Goal: Transaction & Acquisition: Book appointment/travel/reservation

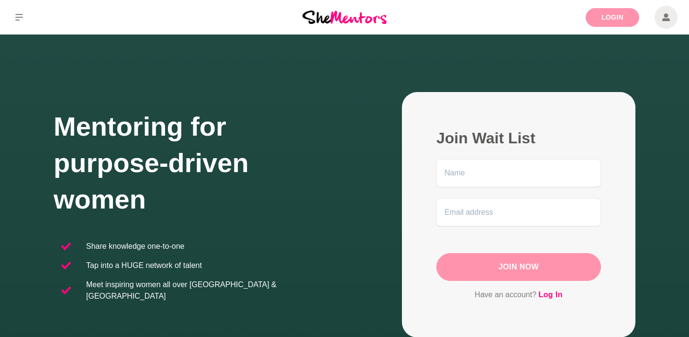
click at [601, 17] on link "Login" at bounding box center [613, 17] width 54 height 19
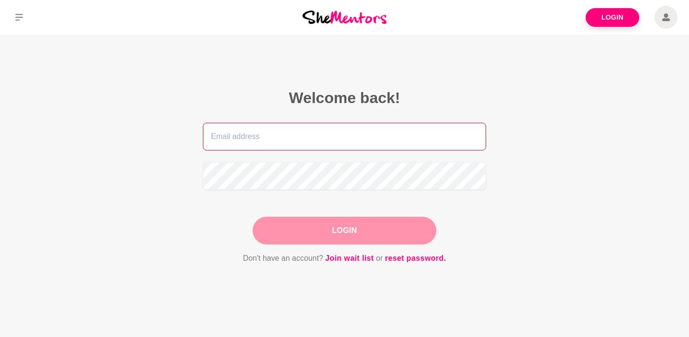
click at [386, 143] on input "email" at bounding box center [344, 137] width 283 height 28
type input "[EMAIL_ADDRESS][DOMAIN_NAME]"
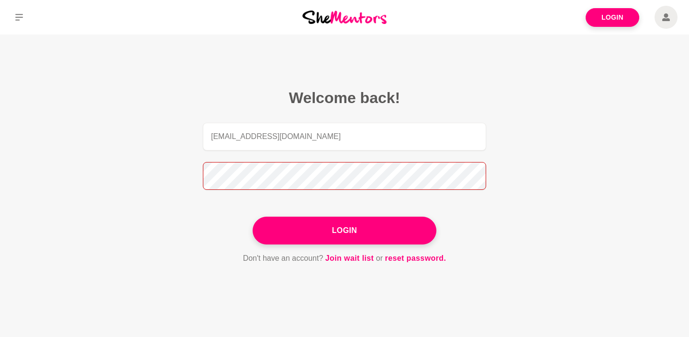
click at [253, 216] on button "Login" at bounding box center [345, 230] width 184 height 28
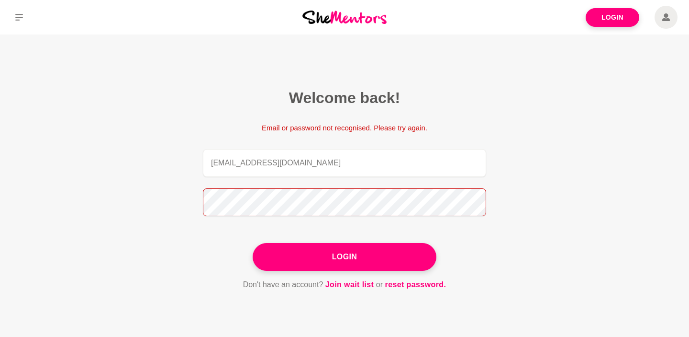
click at [253, 243] on button "Login" at bounding box center [345, 257] width 184 height 28
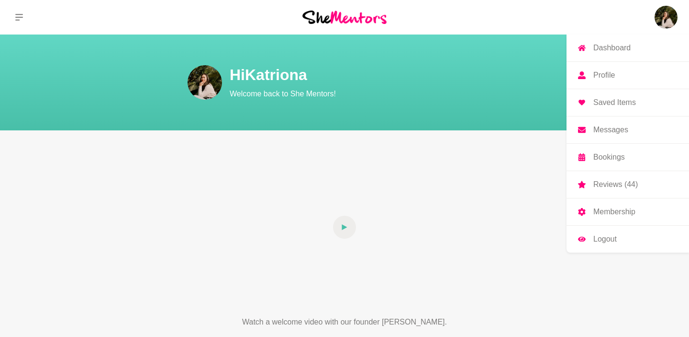
click at [662, 26] on img at bounding box center [666, 17] width 23 height 23
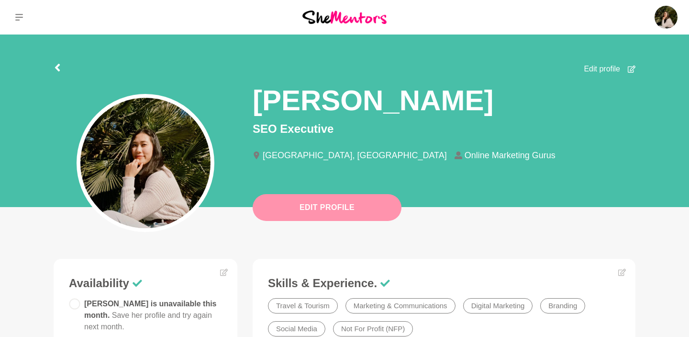
click at [363, 207] on button "Edit Profile" at bounding box center [327, 207] width 149 height 27
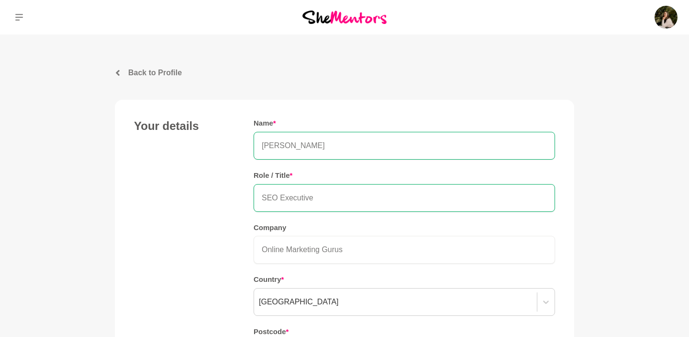
scroll to position [30, 0]
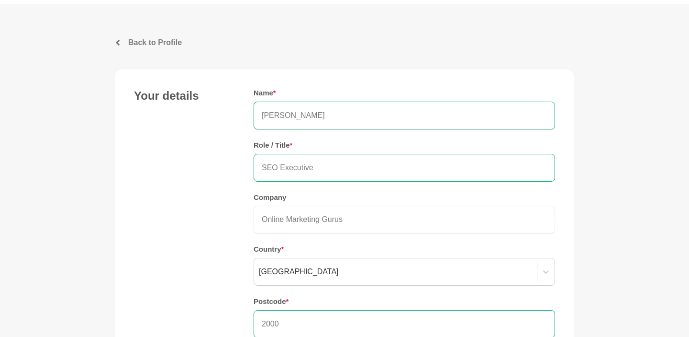
click at [293, 165] on input "SEO Executive" at bounding box center [405, 168] width 302 height 28
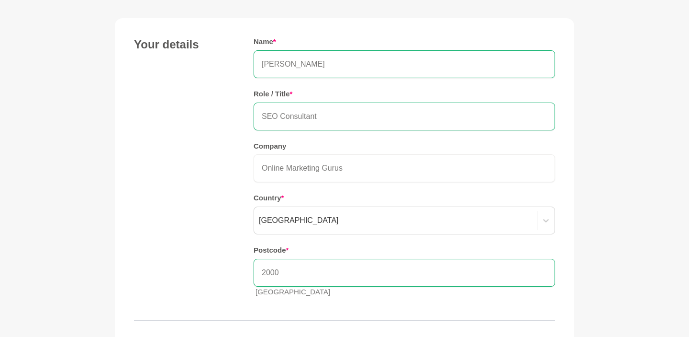
scroll to position [149, 0]
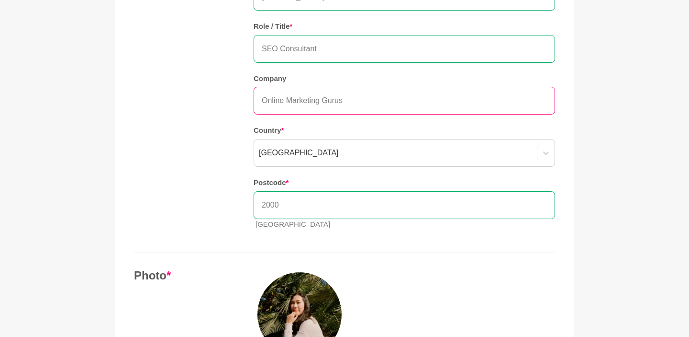
type input "SEO Consultant"
click at [283, 102] on input "Online Marketing Gurus" at bounding box center [405, 101] width 302 height 28
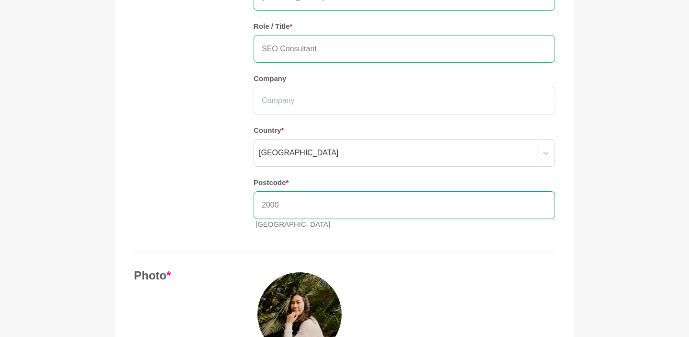
click at [233, 148] on div "Your details Name * [PERSON_NAME] Role / Title * SEO Consultant Company Country…" at bounding box center [344, 103] width 421 height 267
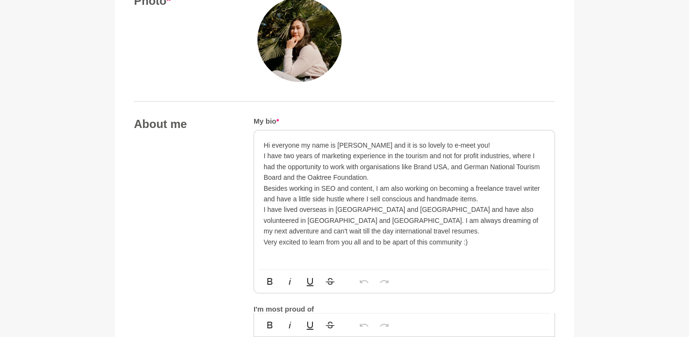
scroll to position [442, 0]
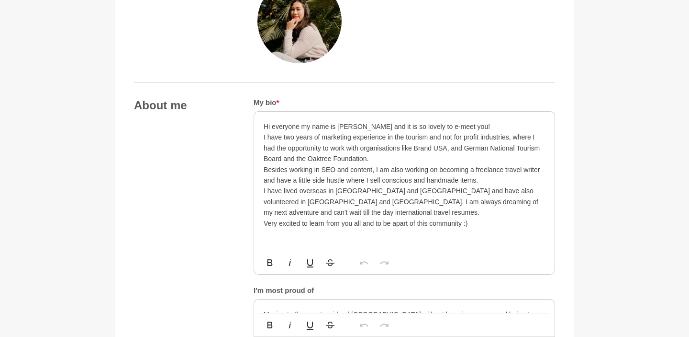
click at [410, 123] on p "Hi everyone my name is [PERSON_NAME] and it is so lovely to e-meet you!" at bounding box center [405, 126] width 282 height 11
drag, startPoint x: 410, startPoint y: 126, endPoint x: 415, endPoint y: 125, distance: 4.8
click at [415, 125] on p "Hi everyone my name is [PERSON_NAME] and it is so lovely to e-meet you!" at bounding box center [405, 126] width 282 height 11
click at [368, 141] on p "I have two years of marketing experience in the tourism and not for profit indu…" at bounding box center [405, 148] width 282 height 32
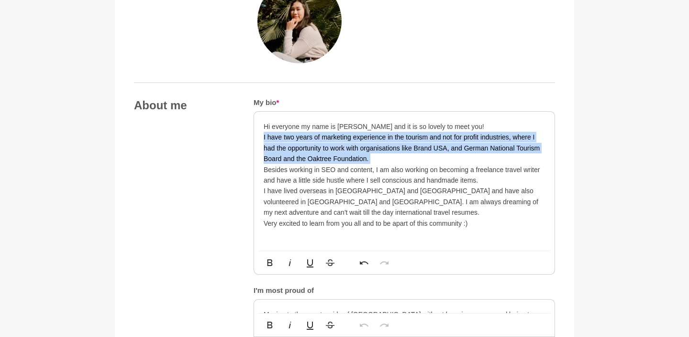
click at [368, 141] on p "I have two years of marketing experience in the tourism and not for profit indu…" at bounding box center [405, 148] width 282 height 32
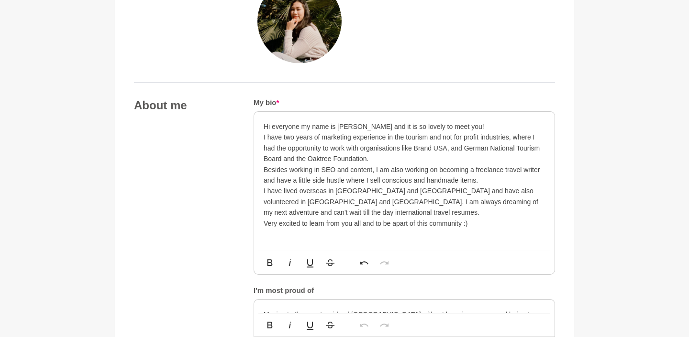
click at [361, 210] on p "I have lived overseas in [GEOGRAPHIC_DATA] and [GEOGRAPHIC_DATA] and have also …" at bounding box center [405, 201] width 282 height 32
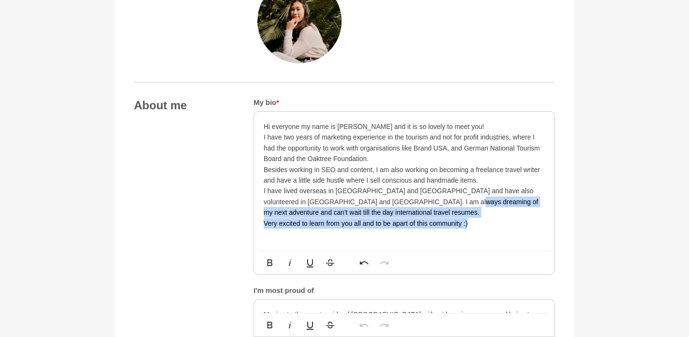
drag, startPoint x: 483, startPoint y: 226, endPoint x: 422, endPoint y: 202, distance: 65.1
click at [422, 202] on div "Hi everyone my name is [PERSON_NAME] and it is so lovely to meet you! I have tw…" at bounding box center [405, 174] width 282 height 107
click at [370, 209] on p "I have lived overseas in [GEOGRAPHIC_DATA] and [GEOGRAPHIC_DATA] and have also …" at bounding box center [405, 201] width 282 height 32
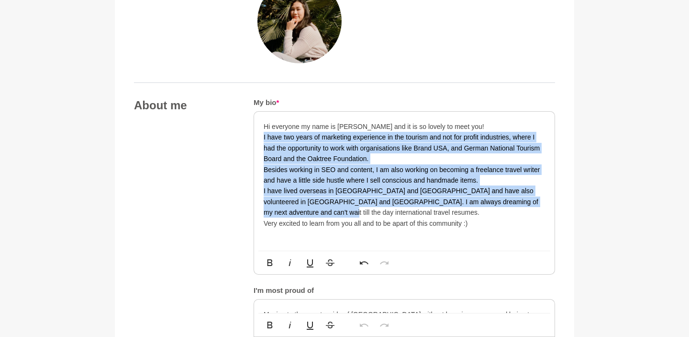
drag, startPoint x: 345, startPoint y: 209, endPoint x: 261, endPoint y: 140, distance: 108.2
click at [261, 140] on div "Hi everyone my name is [PERSON_NAME] and it is so lovely to meet you! I have tw…" at bounding box center [404, 181] width 301 height 139
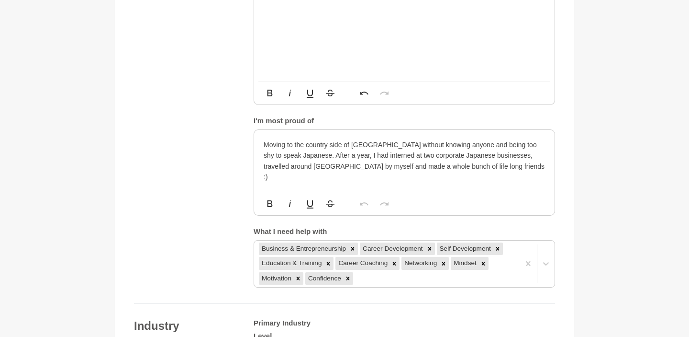
scroll to position [536, 0]
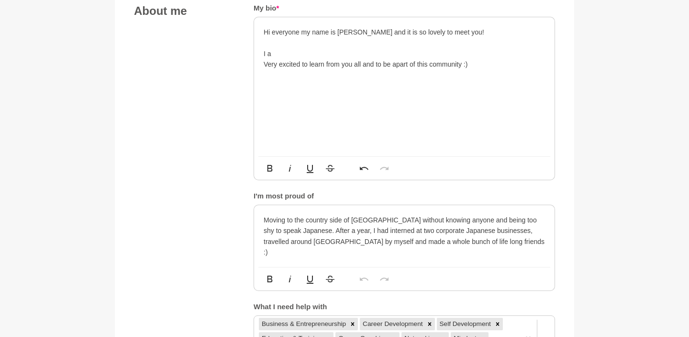
drag, startPoint x: 312, startPoint y: 90, endPoint x: 293, endPoint y: 70, distance: 28.4
click at [310, 90] on div "Hi everyone my name is [PERSON_NAME] and it is so lovely to meet you! I a Very …" at bounding box center [404, 86] width 301 height 139
drag, startPoint x: 286, startPoint y: 57, endPoint x: 262, endPoint y: 54, distance: 23.6
click at [262, 54] on div "Hi everyone my name is [PERSON_NAME] and it is so lovely to meet you! I a Very …" at bounding box center [404, 86] width 301 height 139
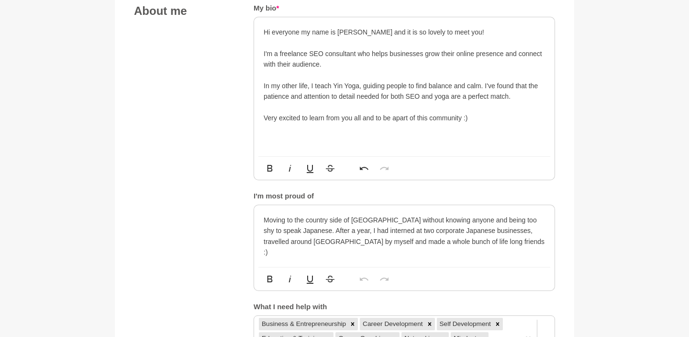
scroll to position [2269, 0]
click at [337, 64] on p "I'm a freelance SEO consultant who helps businesses grow their online presence …" at bounding box center [405, 59] width 282 height 22
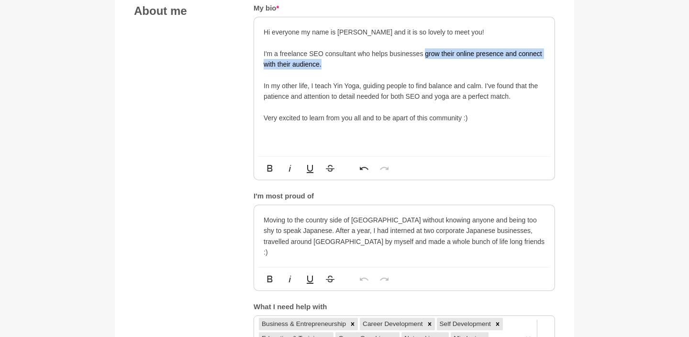
drag, startPoint x: 425, startPoint y: 53, endPoint x: 428, endPoint y: 60, distance: 7.1
click at [428, 60] on p "I'm a freelance SEO consultant who helps businesses grow their online presence …" at bounding box center [405, 59] width 282 height 22
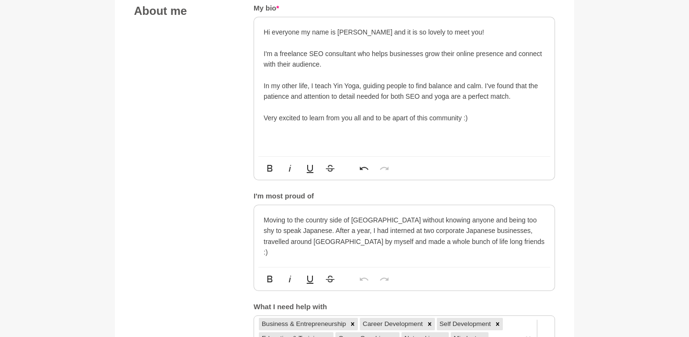
click at [305, 70] on p at bounding box center [405, 75] width 282 height 11
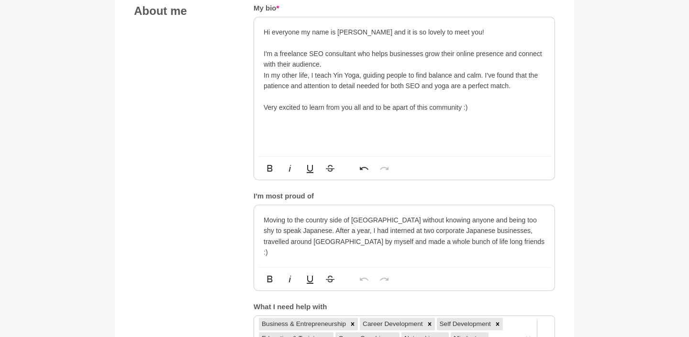
click at [261, 74] on div "Hi everyone my name is [PERSON_NAME] and it is so lovely to meet you! I'm a fre…" at bounding box center [404, 86] width 301 height 139
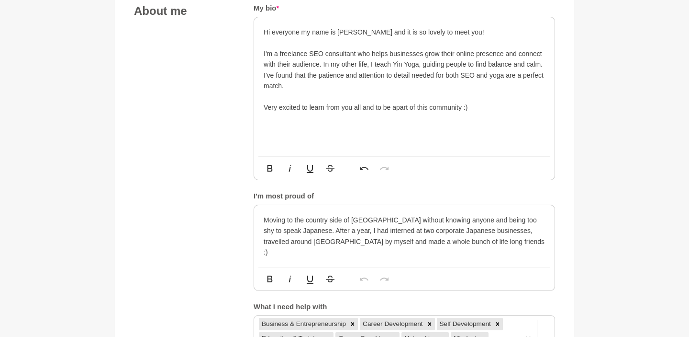
click at [350, 63] on p "I'm a freelance SEO consultant who helps businesses grow their online presence …" at bounding box center [405, 69] width 282 height 43
drag, startPoint x: 371, startPoint y: 65, endPoint x: 331, endPoint y: 65, distance: 40.2
click at [331, 65] on p "I'm a freelance SEO consultant who helps businesses grow their online presence …" at bounding box center [405, 69] width 282 height 43
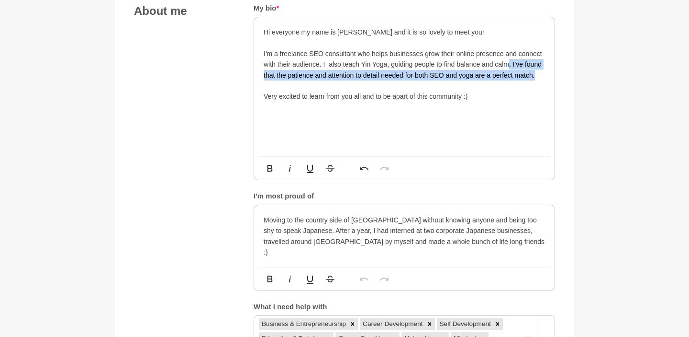
drag, startPoint x: 509, startPoint y: 65, endPoint x: 539, endPoint y: 75, distance: 30.7
click at [539, 75] on p "I'm a freelance SEO consultant who helps businesses grow their online presence …" at bounding box center [405, 64] width 282 height 32
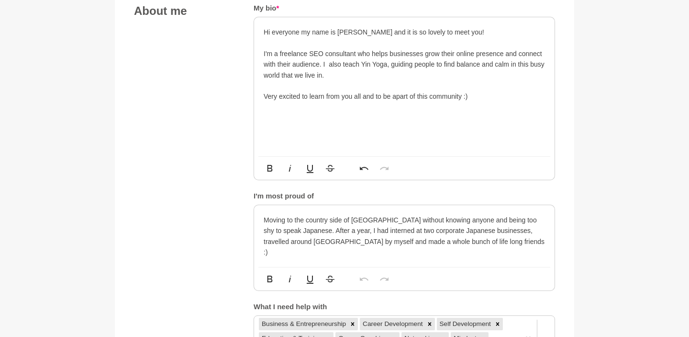
click at [482, 34] on p "Hi everyone my name is [PERSON_NAME] and it is so lovely to meet you!" at bounding box center [405, 32] width 282 height 11
click at [466, 76] on p "I'm a freelance SEO consultant who helps businesses grow their online presence …" at bounding box center [405, 64] width 282 height 32
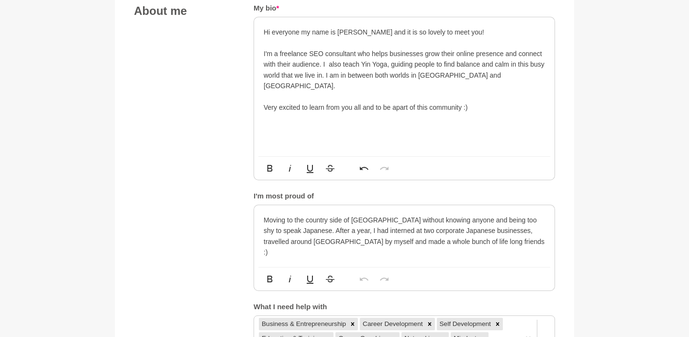
click at [346, 65] on p "I'm a freelance SEO consultant who helps businesses grow their online presence …" at bounding box center [405, 69] width 282 height 43
click at [387, 66] on p "I'm a freelance SEO consultant who helps businesses grow their online presence …" at bounding box center [405, 69] width 282 height 43
click at [388, 68] on p "I'm a freelance SEO consultant who helps businesses grow their online presence …" at bounding box center [405, 69] width 282 height 43
click at [399, 75] on p "I'm a freelance SEO consultant who helps businesses grow their online presence …" at bounding box center [405, 69] width 282 height 43
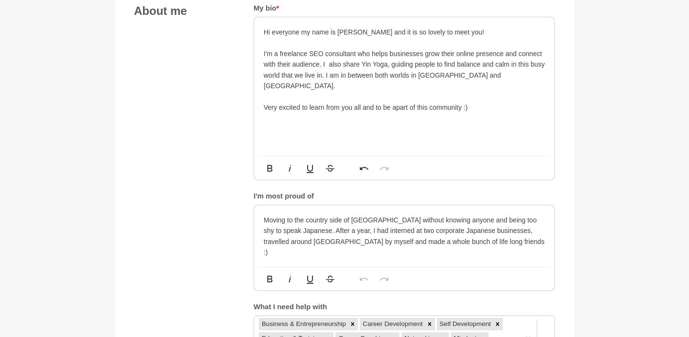
click at [500, 76] on p "I'm a freelance SEO consultant who helps businesses grow their online presence …" at bounding box center [405, 69] width 282 height 43
click at [389, 91] on p at bounding box center [405, 96] width 282 height 11
click at [232, 114] on div "About me My bio * Hi everyone my name is [PERSON_NAME] and it is so lovely to m…" at bounding box center [344, 183] width 421 height 359
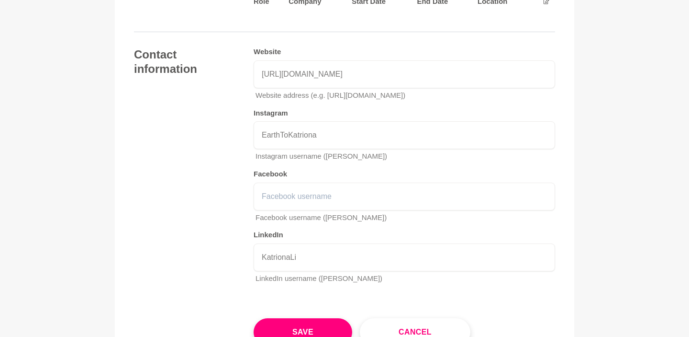
scroll to position [1324, 0]
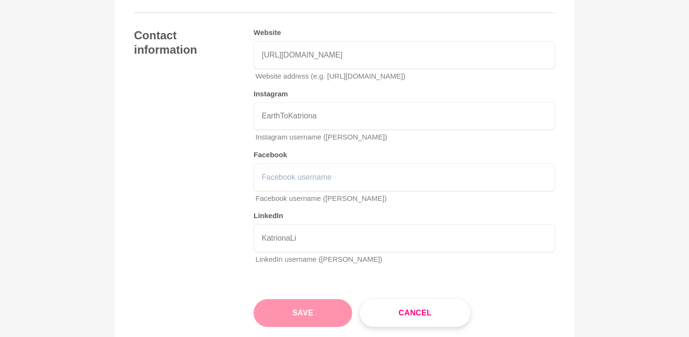
click at [290, 305] on button "Save" at bounding box center [303, 313] width 99 height 28
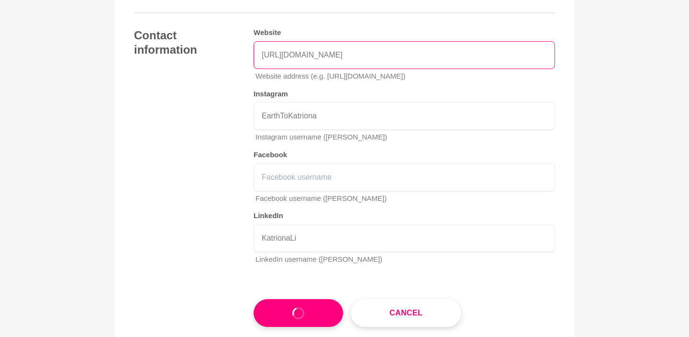
click at [294, 48] on input "[URL][DOMAIN_NAME]" at bounding box center [405, 55] width 302 height 28
type input "[URL][DOMAIN_NAME]"
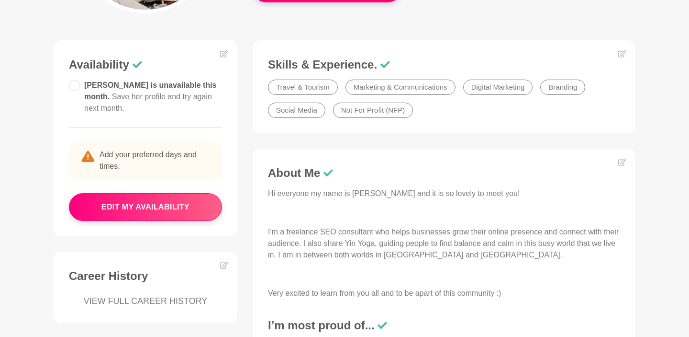
scroll to position [152, 0]
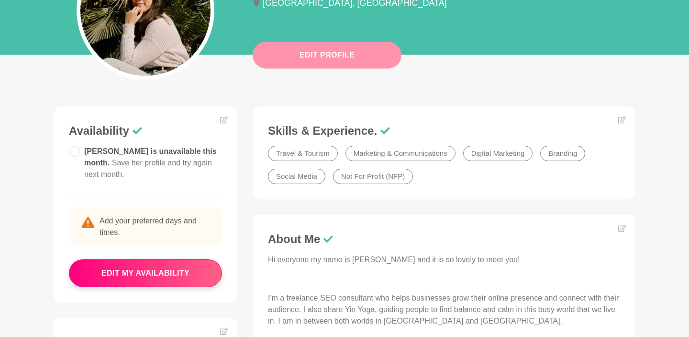
click at [304, 52] on button "Edit Profile" at bounding box center [327, 55] width 149 height 27
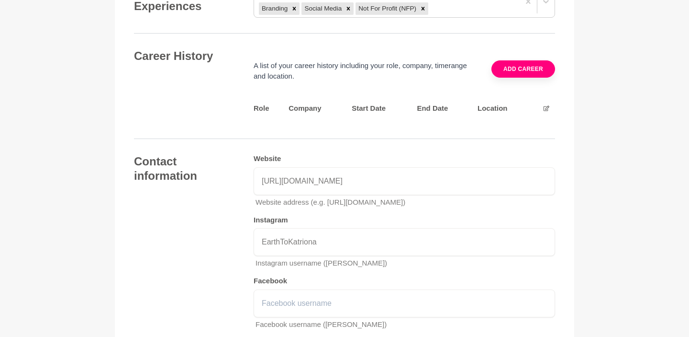
scroll to position [1211, 0]
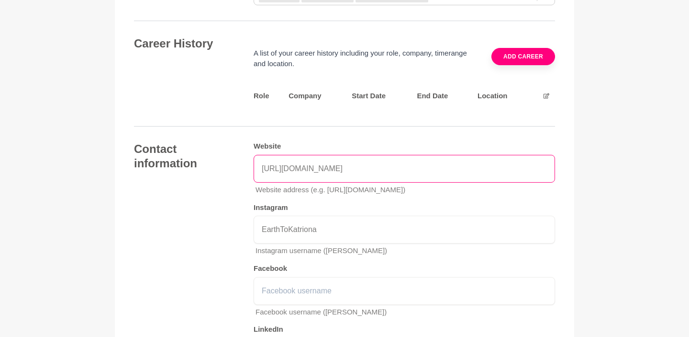
click at [306, 161] on input "[URL][DOMAIN_NAME]" at bounding box center [405, 169] width 302 height 28
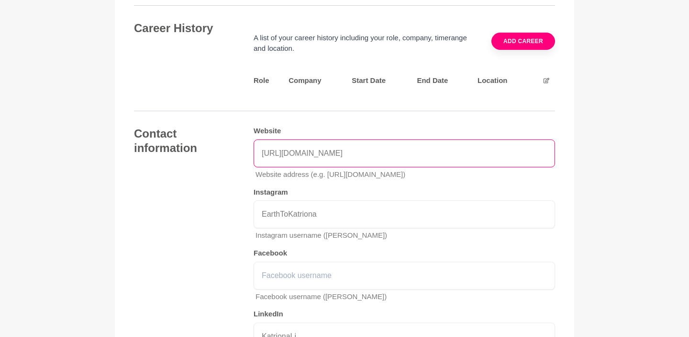
scroll to position [1488, 0]
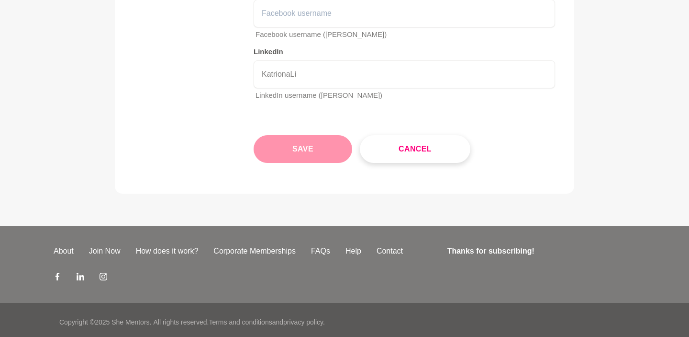
type input "[URL][DOMAIN_NAME]"
click at [294, 145] on button "Save" at bounding box center [303, 149] width 99 height 28
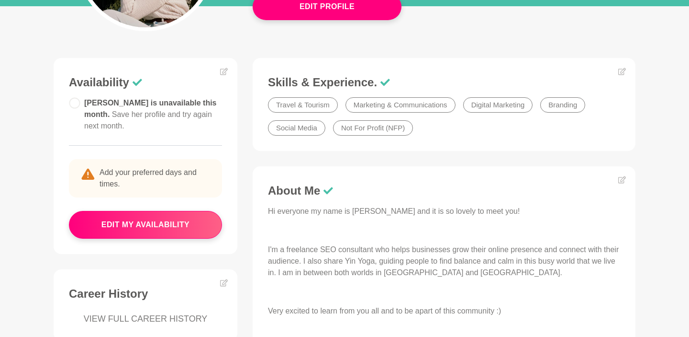
scroll to position [164, 0]
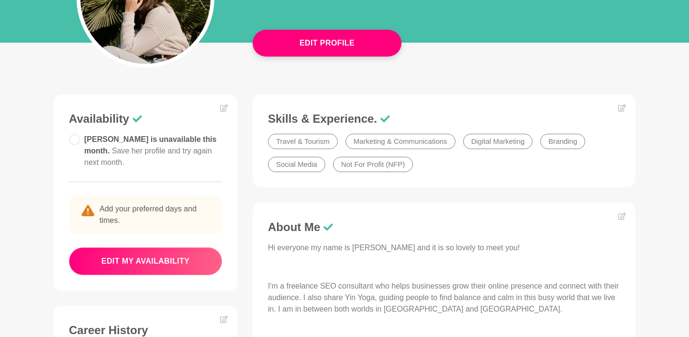
click at [162, 254] on button "edit my availability" at bounding box center [145, 261] width 153 height 28
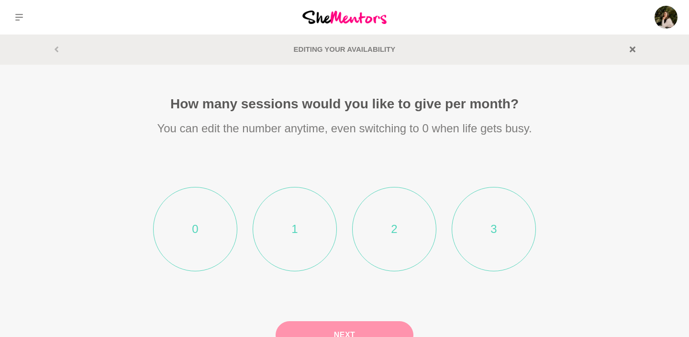
click at [288, 228] on li "1" at bounding box center [295, 229] width 84 height 84
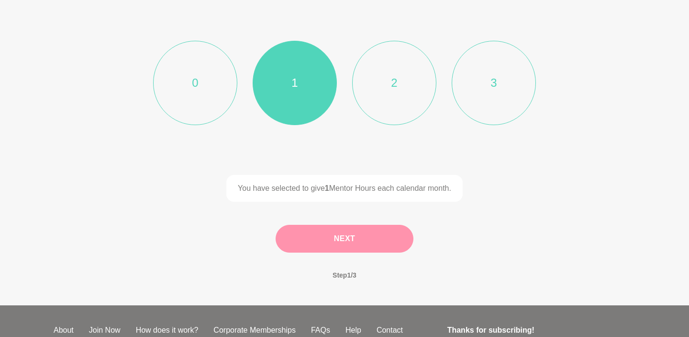
click at [346, 244] on button "Next" at bounding box center [345, 239] width 138 height 28
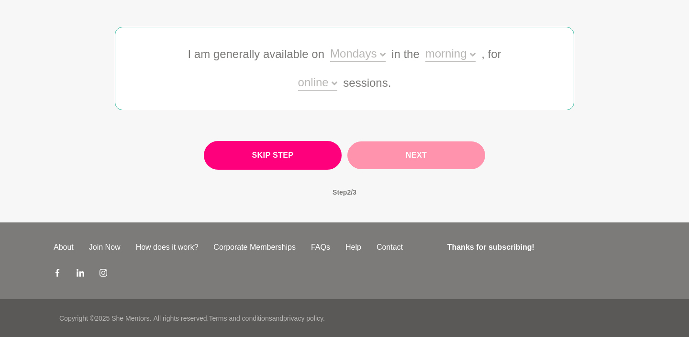
click at [295, 159] on button "Skip Step" at bounding box center [273, 155] width 138 height 29
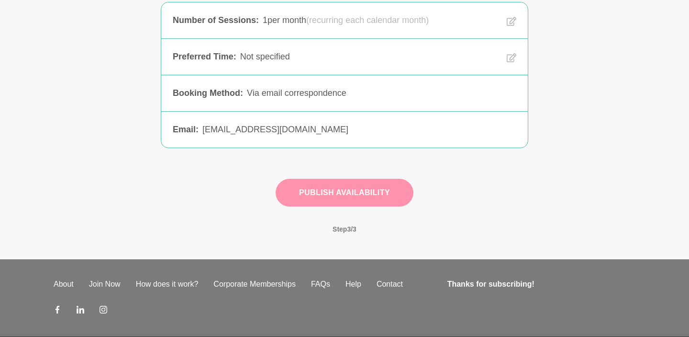
click at [307, 200] on button "Publish Availability" at bounding box center [345, 193] width 138 height 28
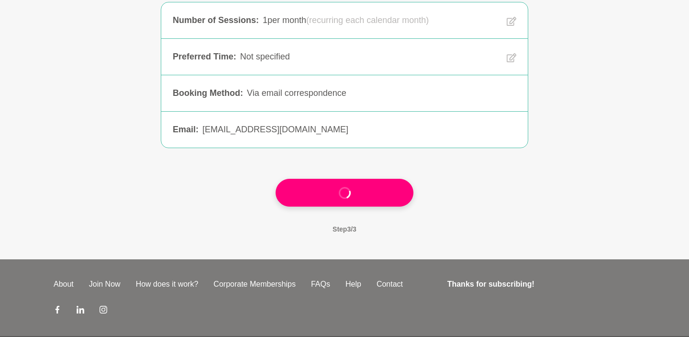
scroll to position [0, 0]
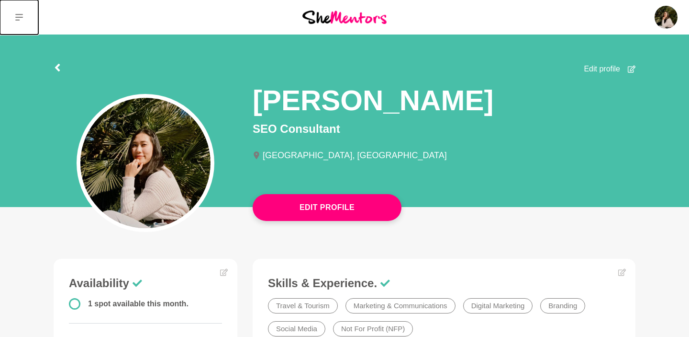
click at [21, 15] on icon at bounding box center [19, 17] width 8 height 8
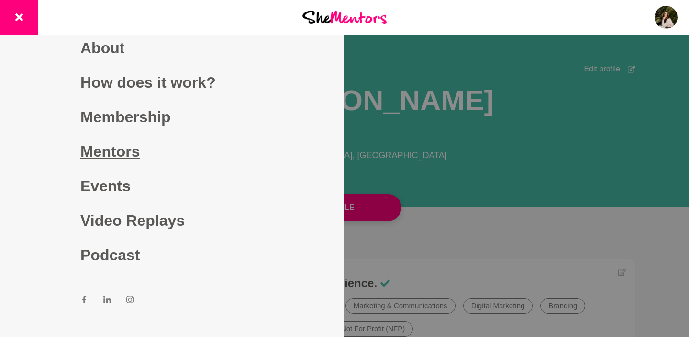
click at [112, 152] on link "Mentors" at bounding box center [172, 151] width 184 height 34
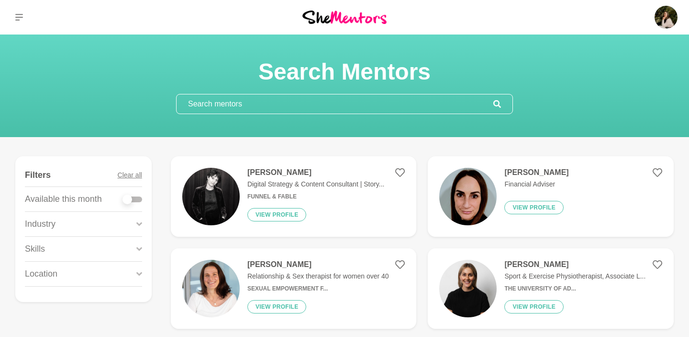
click at [219, 106] on input "text" at bounding box center [335, 103] width 317 height 19
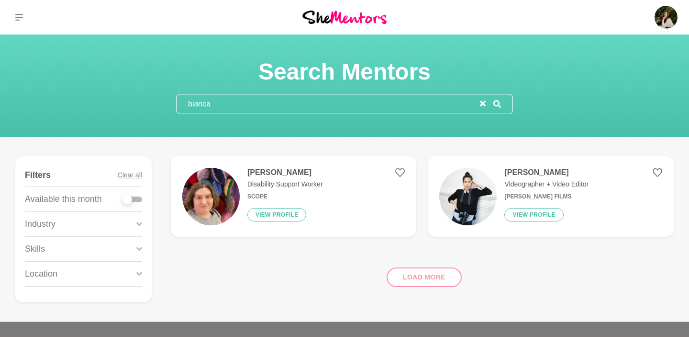
type input "bianca"
click at [406, 280] on div "Load more" at bounding box center [422, 273] width 503 height 58
click at [423, 275] on div "Load more" at bounding box center [422, 273] width 503 height 58
click at [275, 106] on input "bianca" at bounding box center [329, 103] width 304 height 19
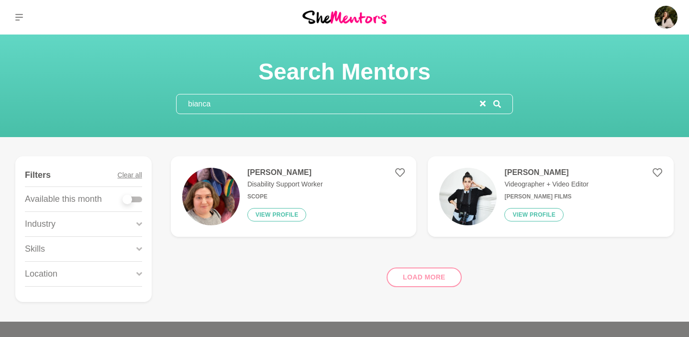
click at [275, 106] on input "bianca" at bounding box center [329, 103] width 304 height 19
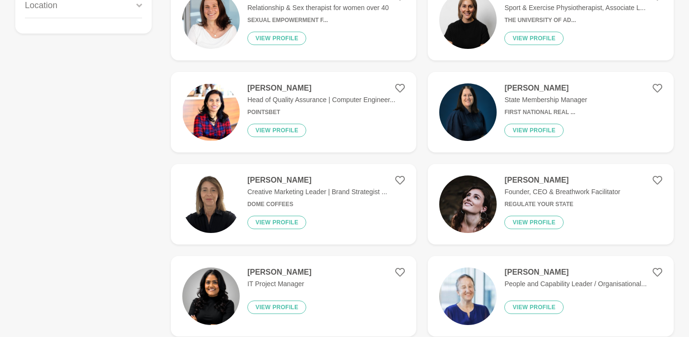
scroll to position [272, 0]
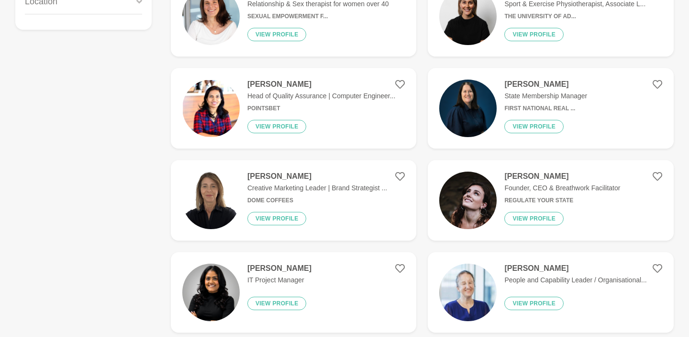
click at [457, 205] on img at bounding box center [468, 199] width 57 height 57
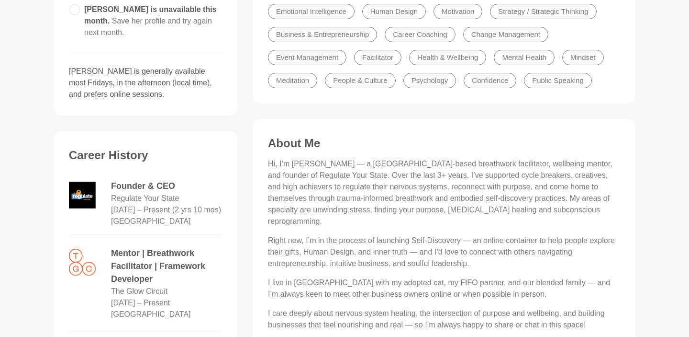
scroll to position [310, 0]
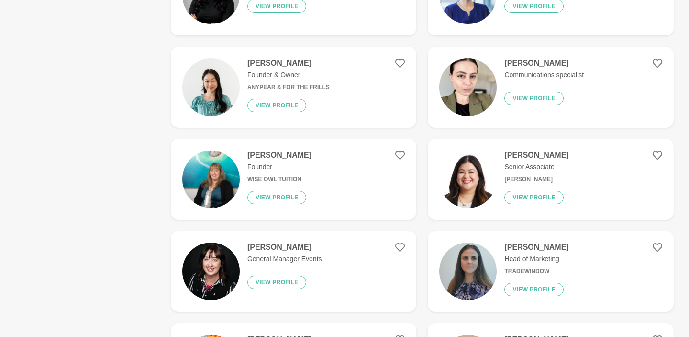
scroll to position [572, 0]
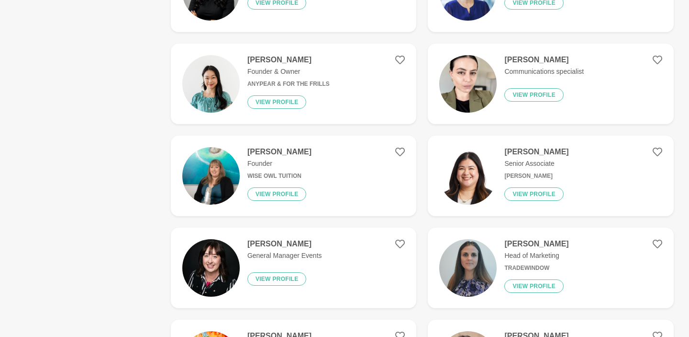
click at [228, 164] on img at bounding box center [210, 175] width 57 height 57
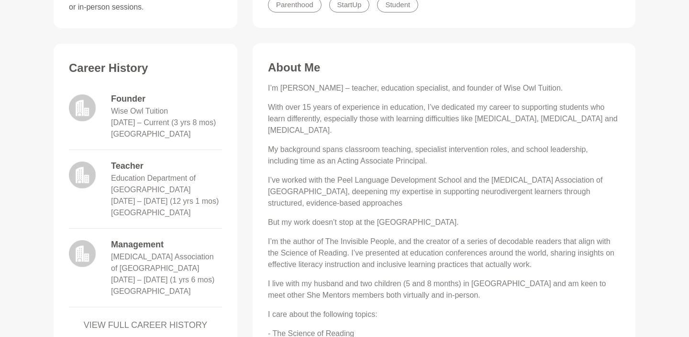
scroll to position [387, 0]
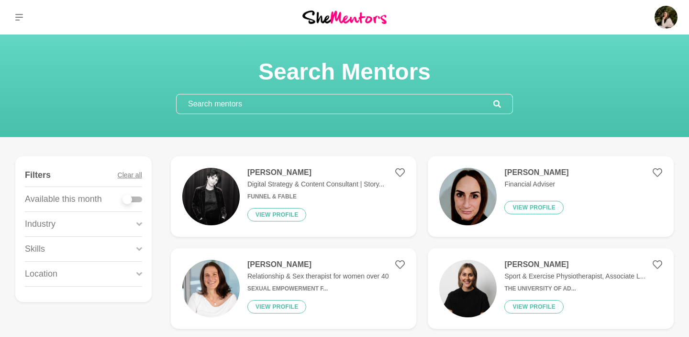
click at [228, 99] on input "text" at bounding box center [335, 103] width 317 height 19
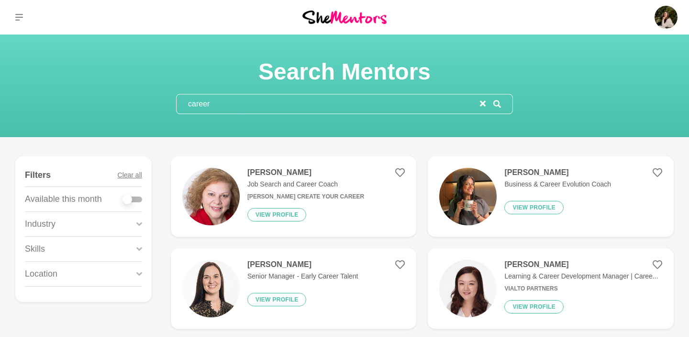
type input "career"
click at [448, 203] on img at bounding box center [468, 196] width 57 height 57
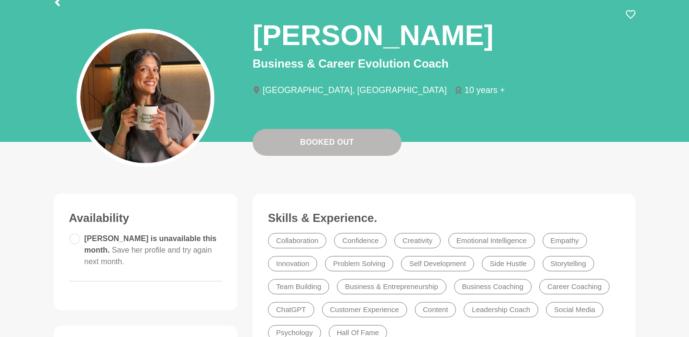
scroll to position [87, 0]
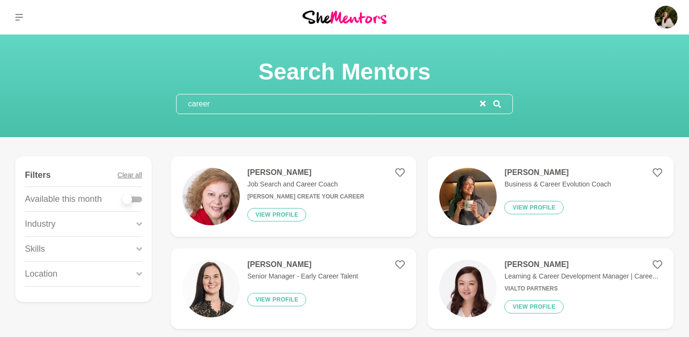
click at [292, 191] on div "[PERSON_NAME] Job Search and Career Coach [PERSON_NAME] Create Your Career View…" at bounding box center [302, 196] width 124 height 57
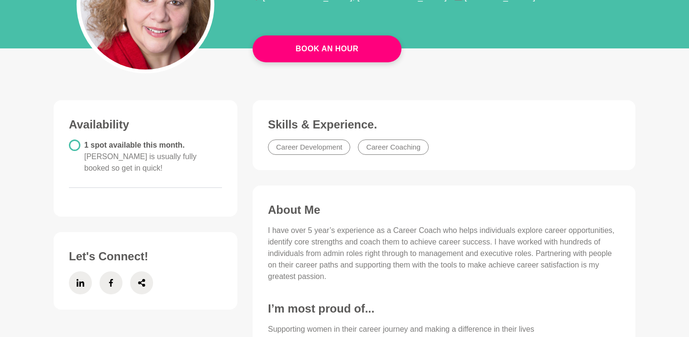
scroll to position [353, 0]
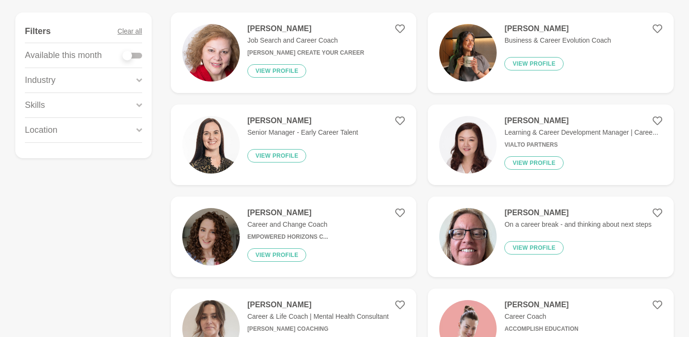
scroll to position [146, 0]
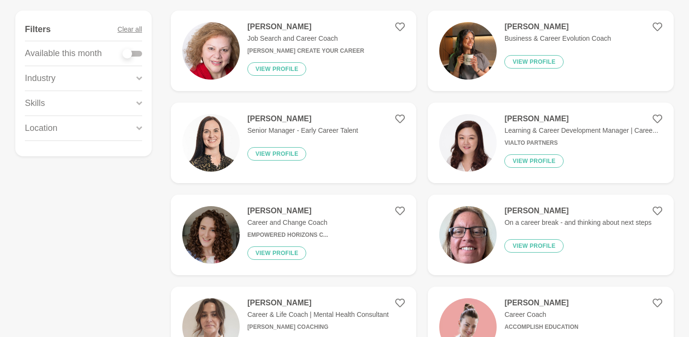
click at [225, 232] on img at bounding box center [210, 234] width 57 height 57
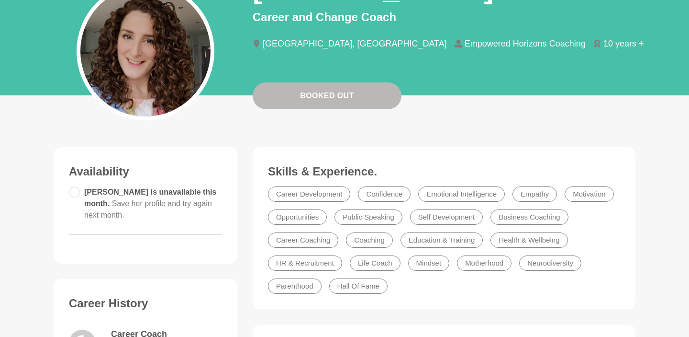
scroll to position [153, 0]
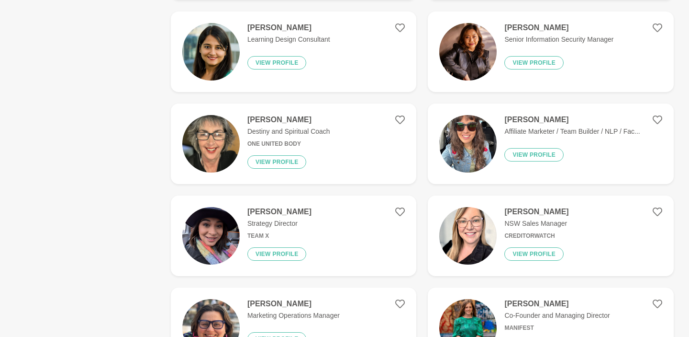
scroll to position [1158, 0]
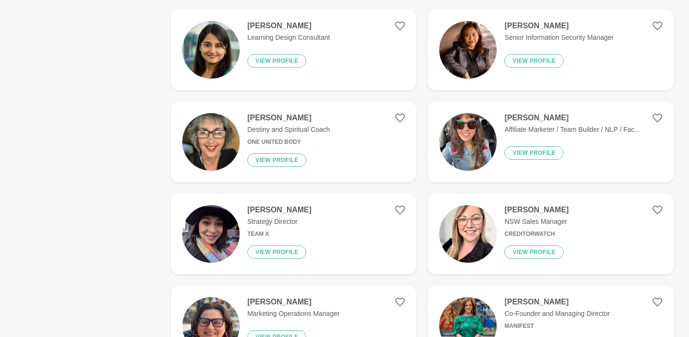
click at [451, 147] on img at bounding box center [468, 141] width 57 height 57
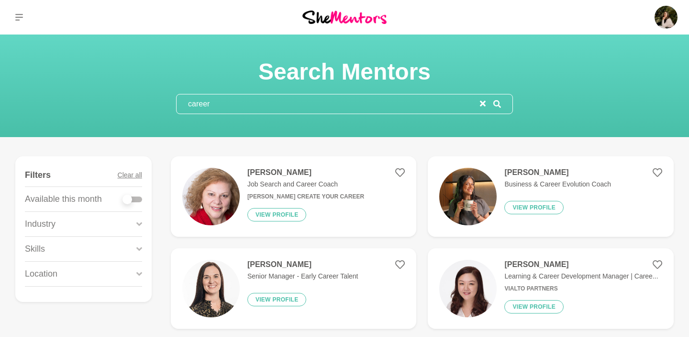
click at [206, 198] on img at bounding box center [210, 196] width 57 height 57
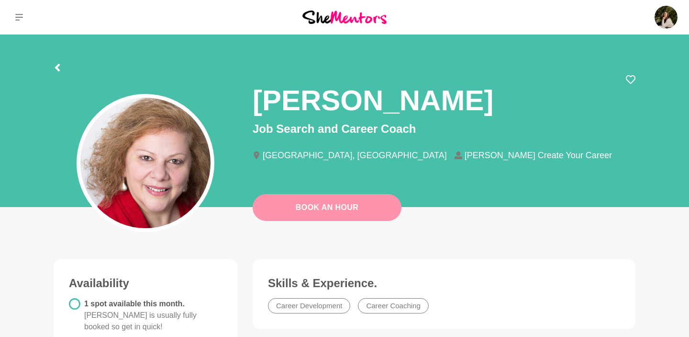
click at [300, 195] on link "Book An Hour" at bounding box center [327, 207] width 149 height 27
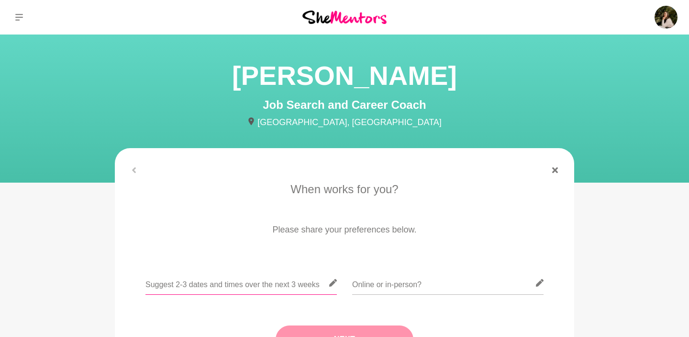
click at [274, 277] on input "text" at bounding box center [242, 282] width 192 height 23
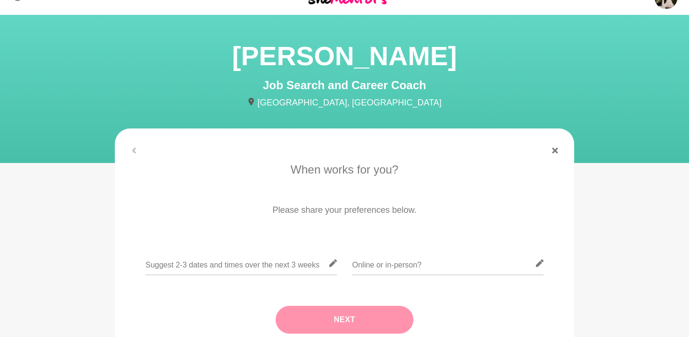
click at [282, 250] on div "When works for you? Please share your preferences below. Next" at bounding box center [345, 257] width 444 height 192
click at [282, 262] on input "text" at bounding box center [242, 262] width 192 height 23
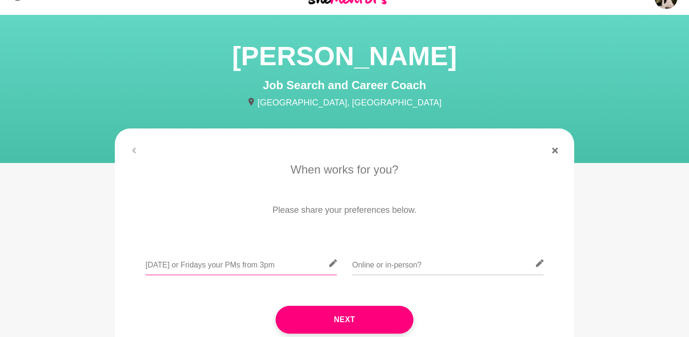
type input "[DATE] or Fridays your PMs from 3pm"
type input "Online"
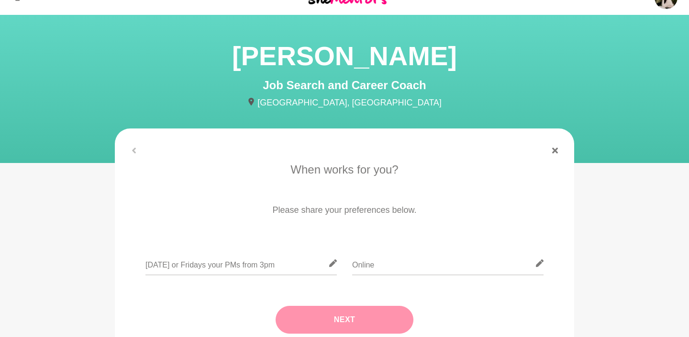
click at [307, 309] on button "Next" at bounding box center [345, 319] width 138 height 28
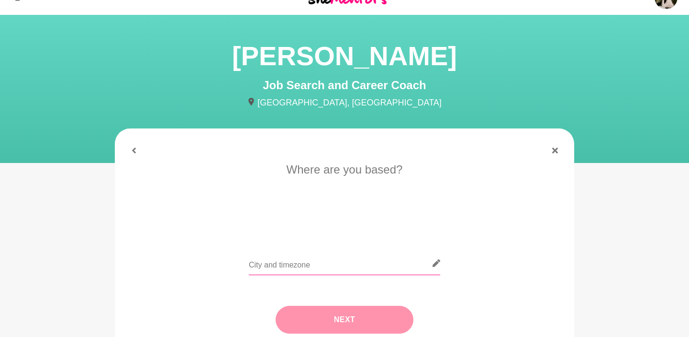
click at [293, 258] on input "text" at bounding box center [345, 262] width 192 height 23
type input "[GEOGRAPHIC_DATA]"
click at [335, 312] on button "Next" at bounding box center [345, 319] width 138 height 28
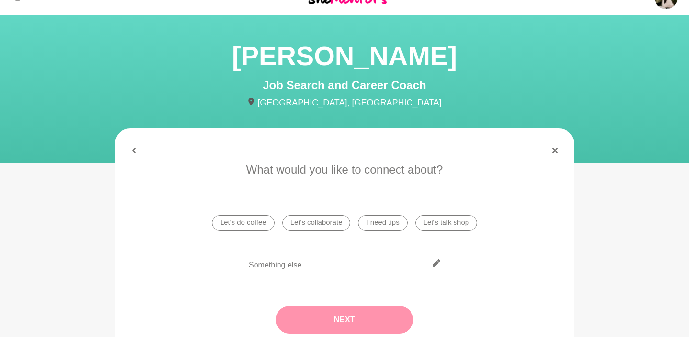
click at [371, 225] on li "I need tips" at bounding box center [382, 222] width 49 height 15
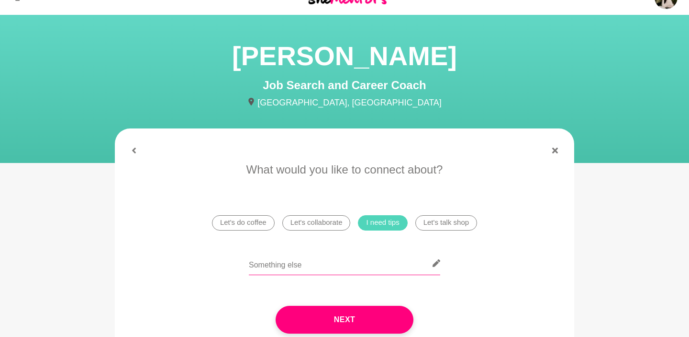
click at [363, 270] on input "text" at bounding box center [345, 262] width 192 height 23
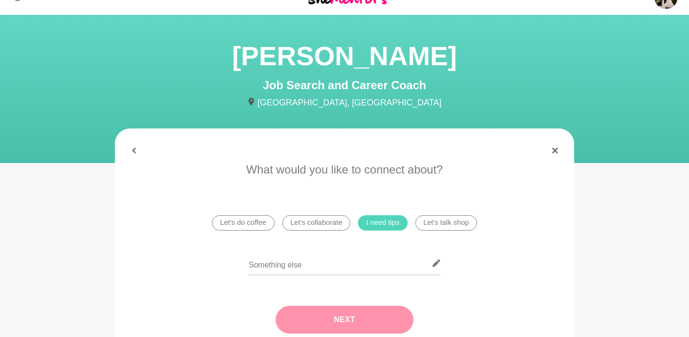
click at [365, 312] on button "Next" at bounding box center [345, 319] width 138 height 28
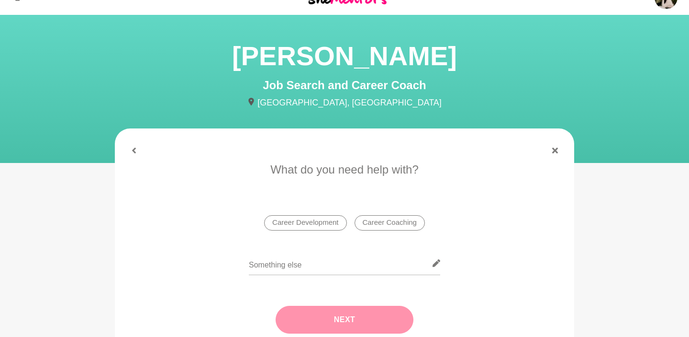
click at [305, 226] on li "Career Development" at bounding box center [305, 222] width 82 height 15
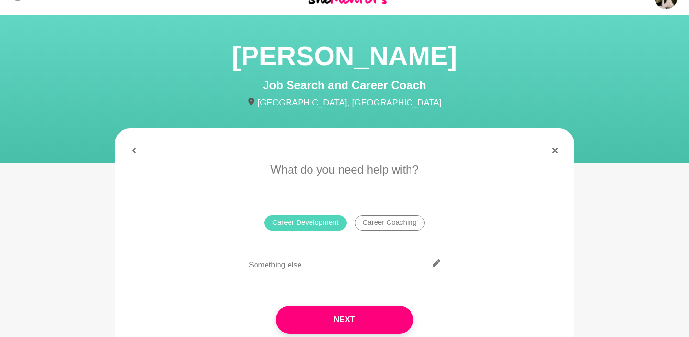
click at [380, 226] on li "Career Coaching" at bounding box center [390, 222] width 70 height 15
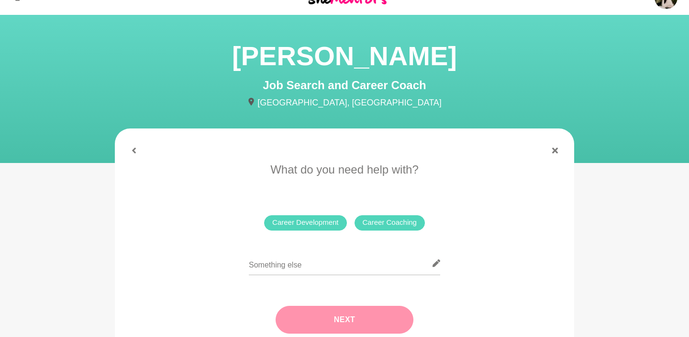
click at [362, 318] on button "Next" at bounding box center [345, 319] width 138 height 28
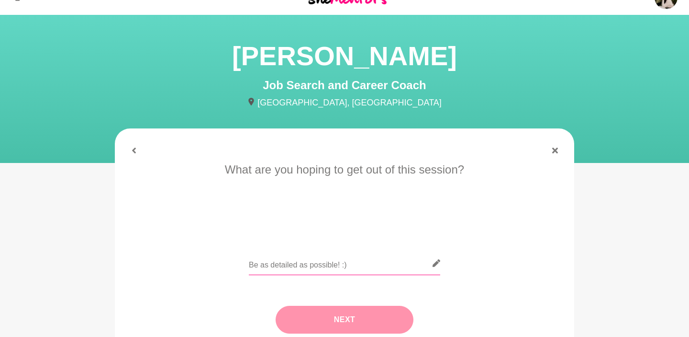
click at [332, 267] on input "text" at bounding box center [345, 262] width 192 height 23
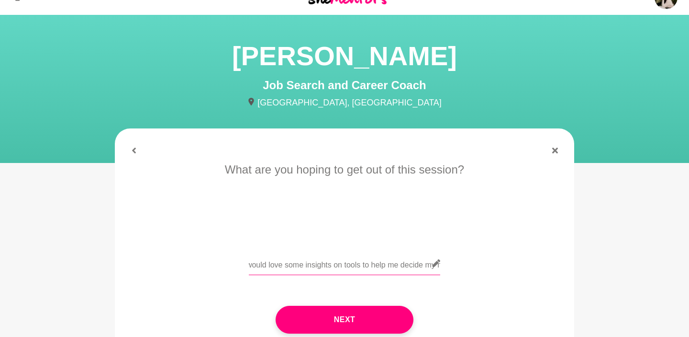
scroll to position [0, 226]
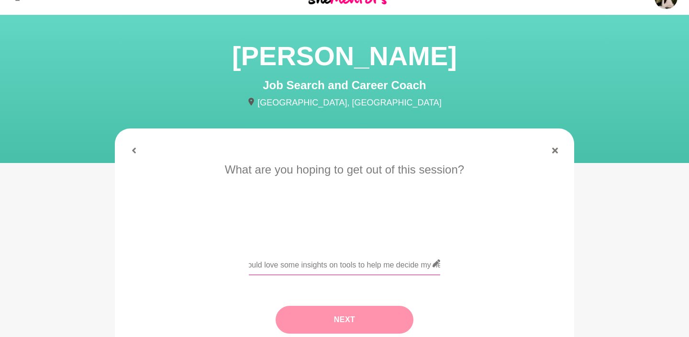
type input "Hi [PERSON_NAME], I feel that I am on the stage of a pivot and would love some …"
click at [319, 309] on button "Next" at bounding box center [345, 319] width 138 height 28
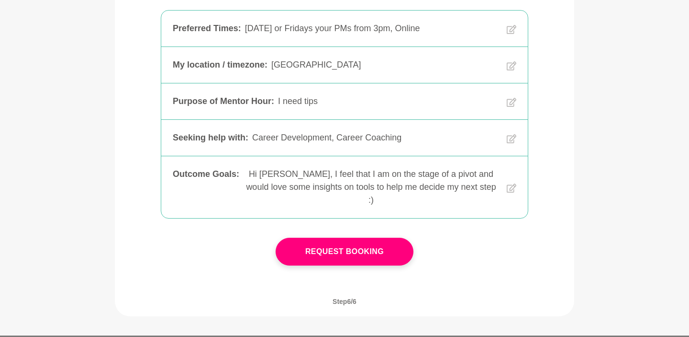
scroll to position [304, 0]
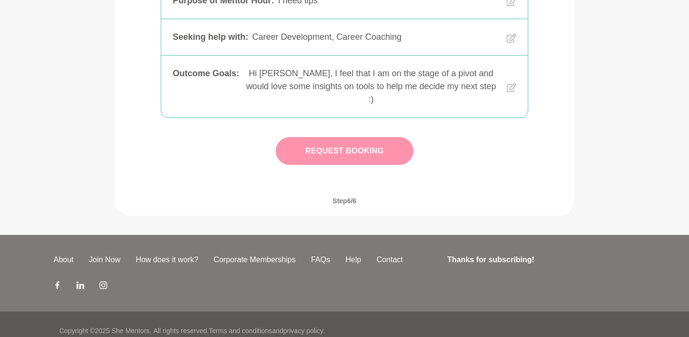
click at [352, 137] on button "Request Booking" at bounding box center [345, 151] width 138 height 28
